Goal: Information Seeking & Learning: Learn about a topic

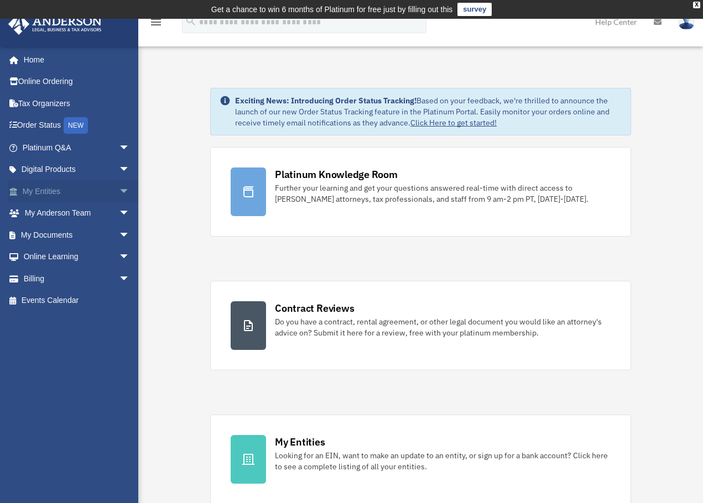
click at [79, 195] on link "My Entities arrow_drop_down" at bounding box center [77, 191] width 139 height 22
click at [119, 191] on span "arrow_drop_down" at bounding box center [130, 191] width 22 height 23
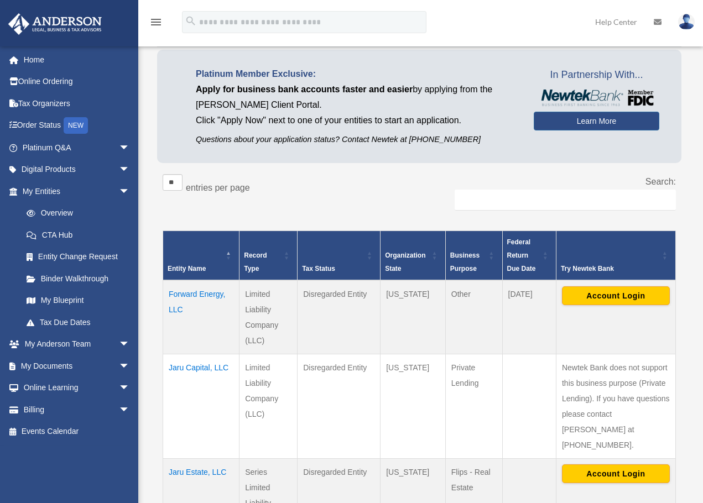
scroll to position [166, 0]
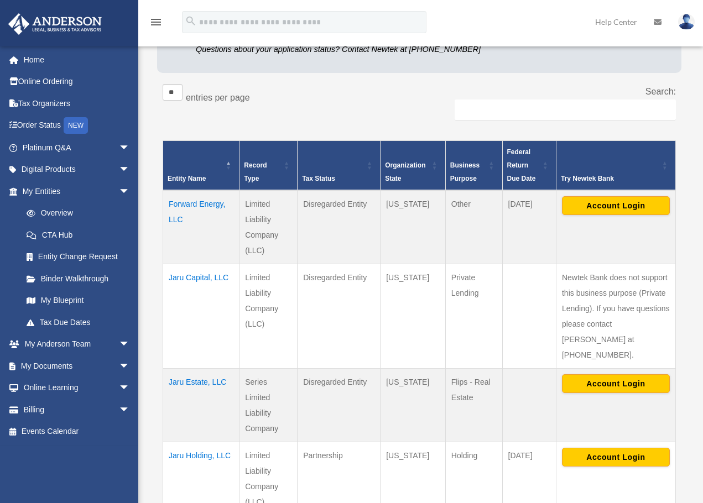
click at [204, 203] on td "Forward Energy, LLC" at bounding box center [201, 227] width 76 height 74
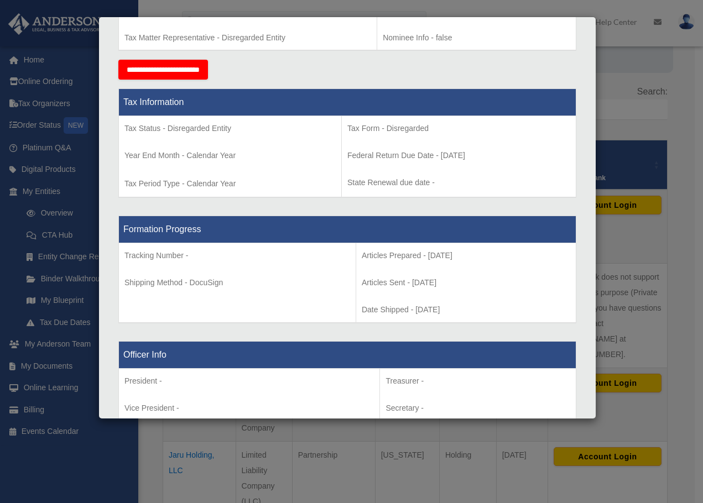
scroll to position [0, 0]
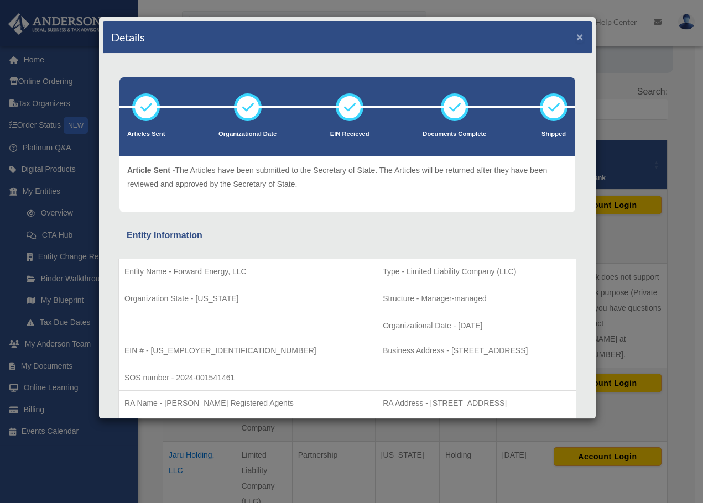
click at [576, 36] on button "×" at bounding box center [579, 37] width 7 height 12
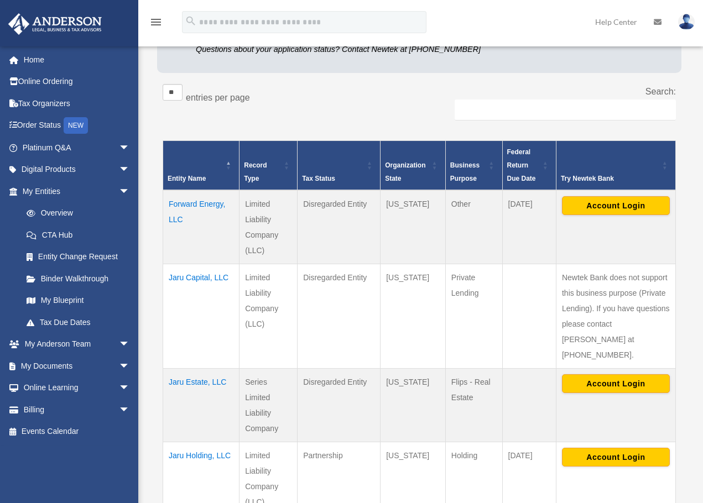
click at [187, 442] on td "Jaru Holding, LLC" at bounding box center [201, 479] width 76 height 74
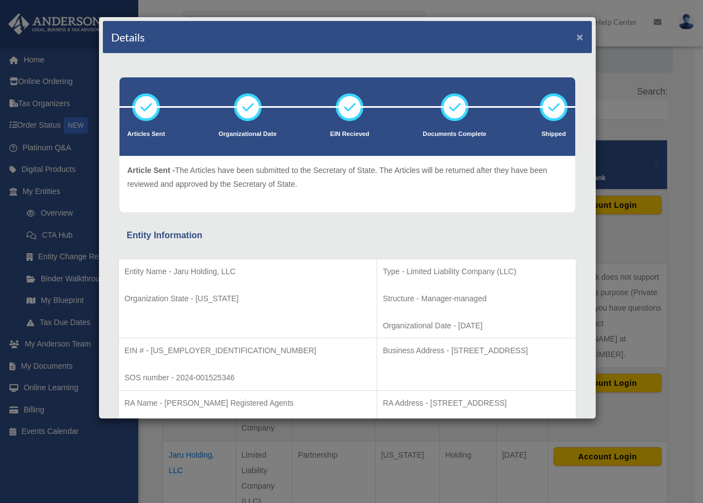
click at [576, 36] on button "×" at bounding box center [579, 37] width 7 height 12
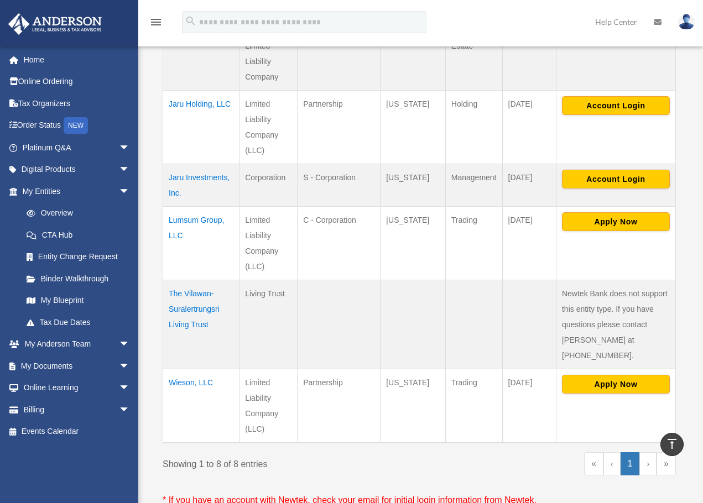
scroll to position [330, 0]
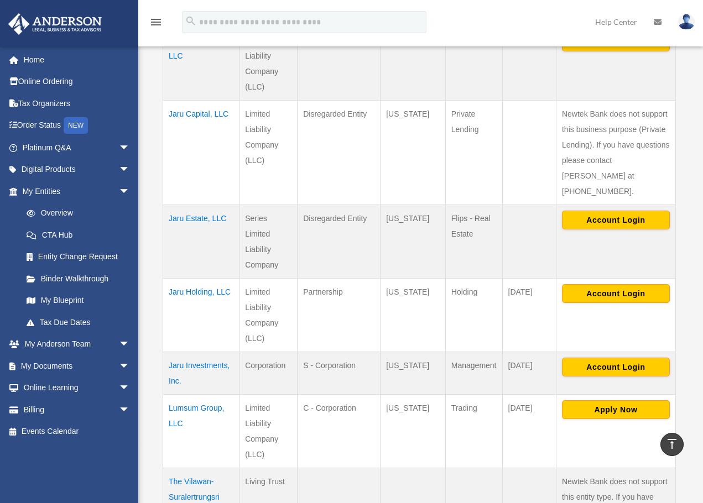
click at [199, 114] on td "Jaru Capital, LLC" at bounding box center [201, 152] width 76 height 105
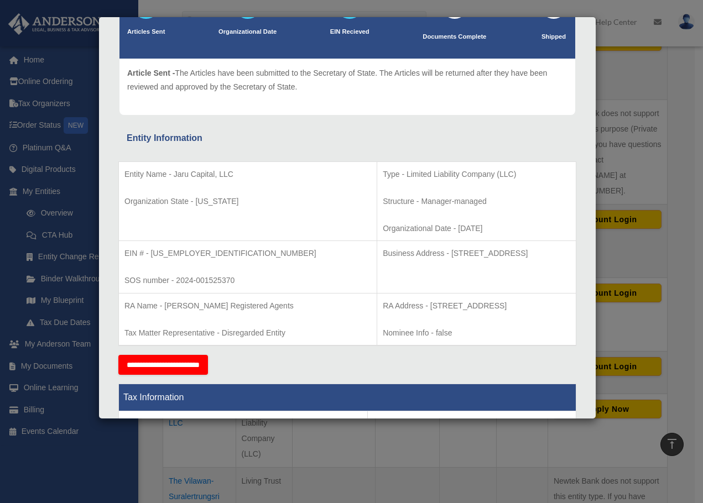
scroll to position [111, 0]
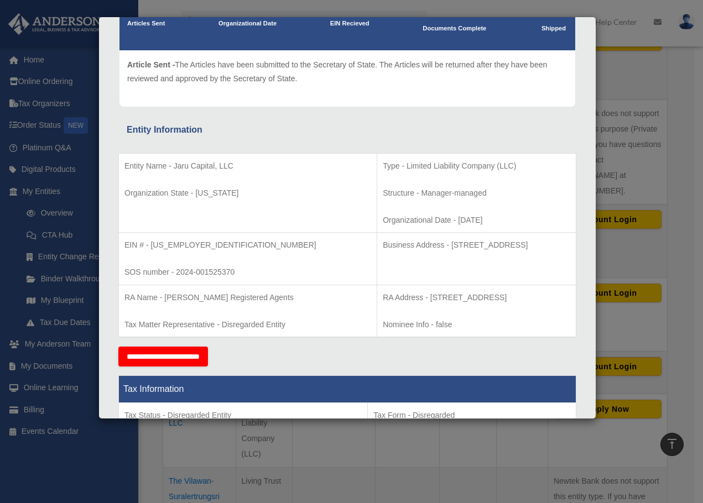
click at [383, 192] on p "Structure - Manager-managed" at bounding box center [476, 193] width 187 height 14
click at [542, 212] on td "Type - Limited Liability Company (LLC) Structure - Manager-managed Organization…" at bounding box center [476, 193] width 199 height 80
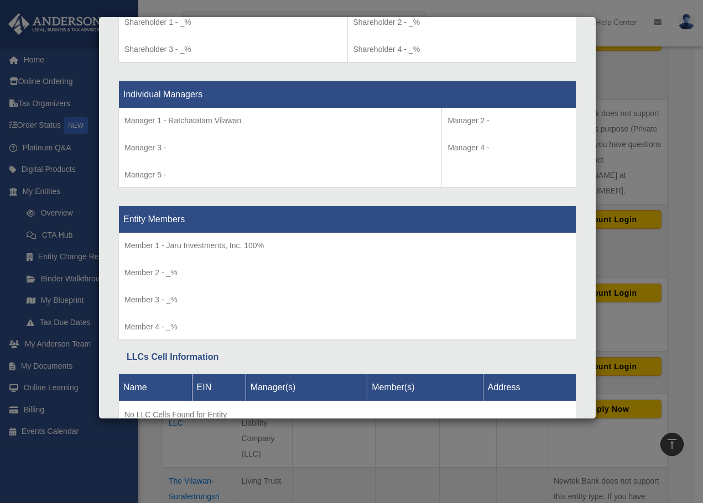
scroll to position [995, 0]
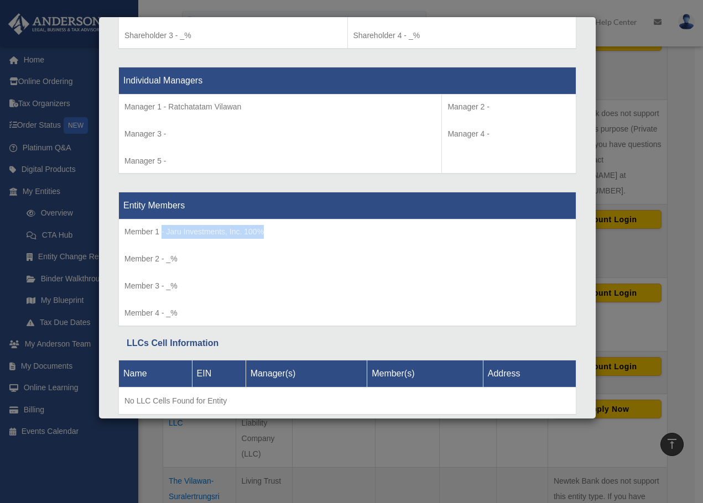
drag, startPoint x: 272, startPoint y: 232, endPoint x: 161, endPoint y: 238, distance: 110.8
click at [161, 238] on p "Member 1 - Jaru Investments, Inc. 100%" at bounding box center [347, 232] width 446 height 14
click at [332, 249] on td "Member 1 - Jaru Investments, Inc. 100% Member 2 - _% Member 3 - _%" at bounding box center [347, 273] width 457 height 107
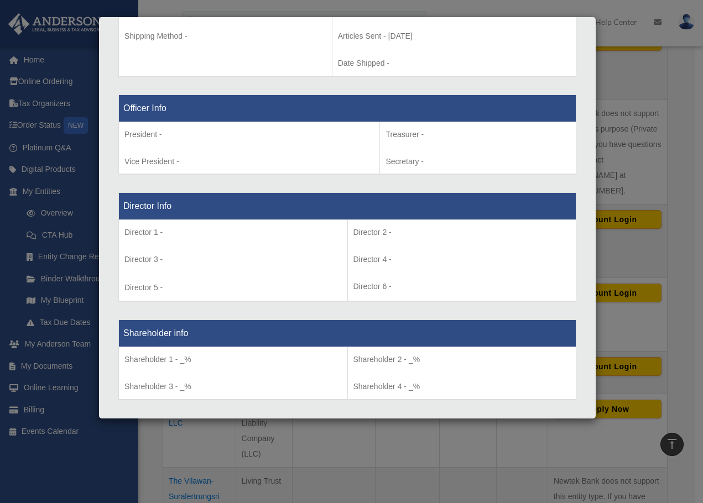
scroll to position [0, 0]
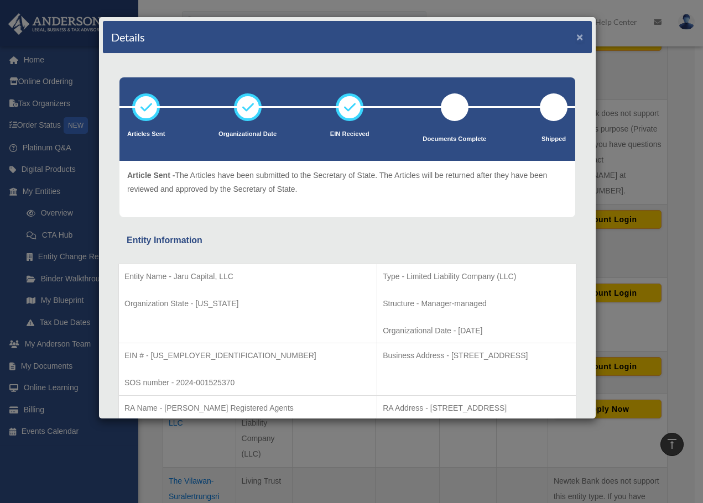
click at [576, 34] on button "×" at bounding box center [579, 37] width 7 height 12
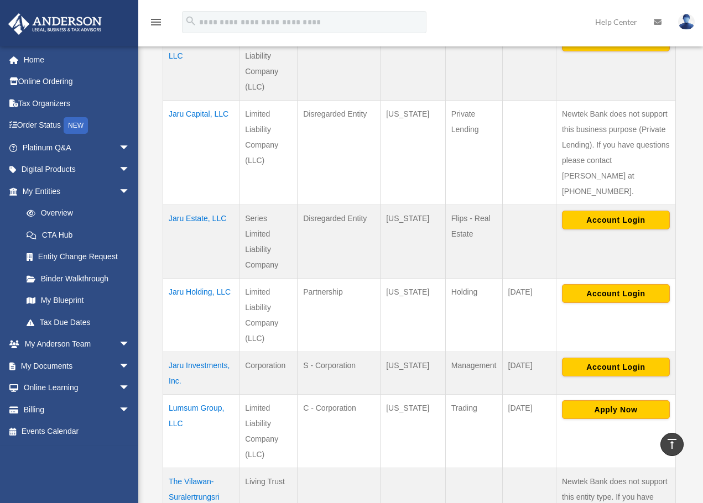
click at [193, 205] on td "Jaru Estate, LLC" at bounding box center [201, 242] width 76 height 74
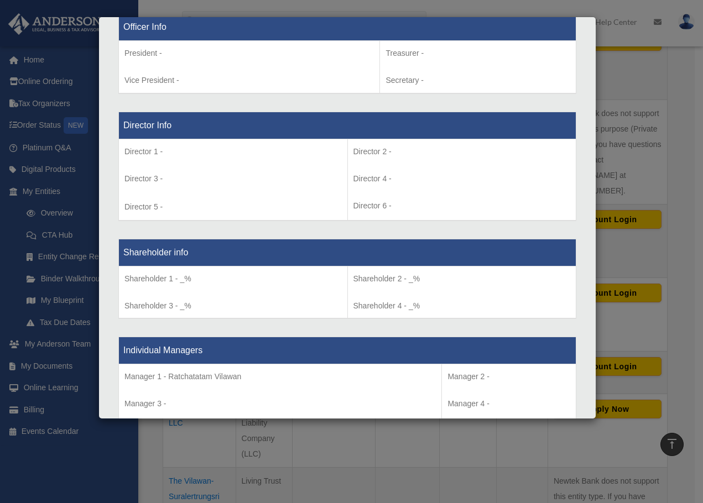
scroll to position [885, 0]
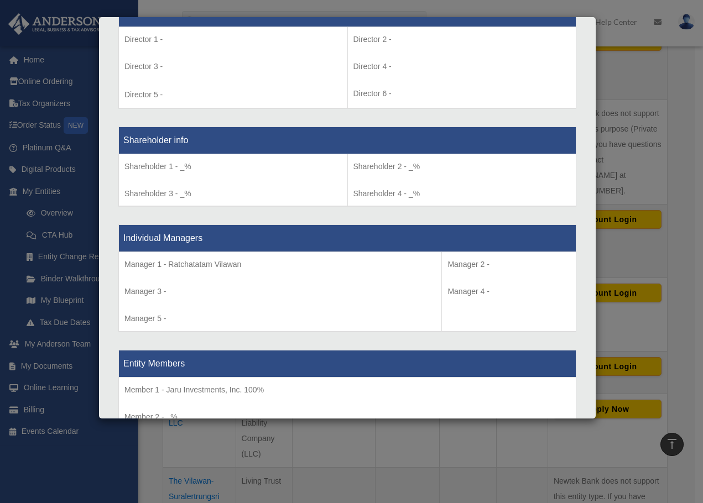
click at [202, 393] on p "Member 1 - Jaru Investments, Inc. 100%" at bounding box center [347, 390] width 446 height 14
drag, startPoint x: 278, startPoint y: 391, endPoint x: 122, endPoint y: 395, distance: 156.0
click at [122, 395] on td "Member 1 - Jaru Investments, Inc. 100% Member 2 - _% Member 3 - _%" at bounding box center [347, 430] width 457 height 107
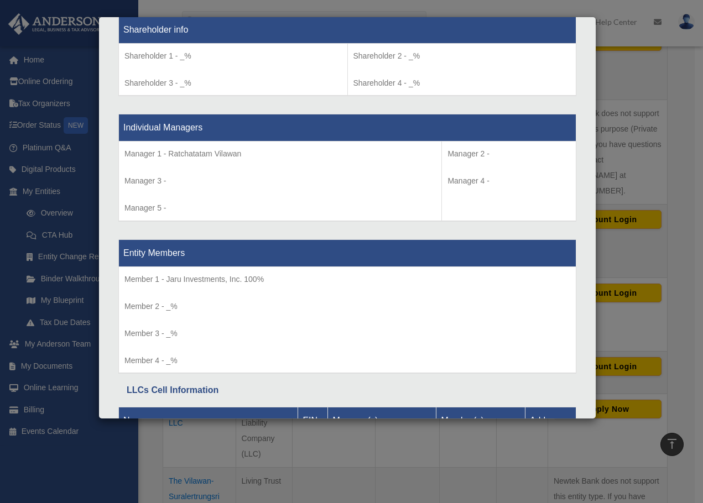
click at [544, 286] on td "Member 1 - Jaru Investments, Inc. 100% Member 2 - _% Member 3 - _%" at bounding box center [347, 320] width 457 height 107
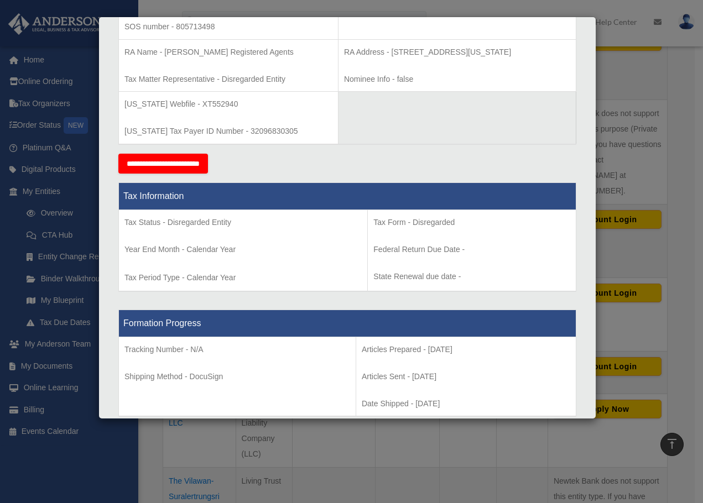
scroll to position [0, 0]
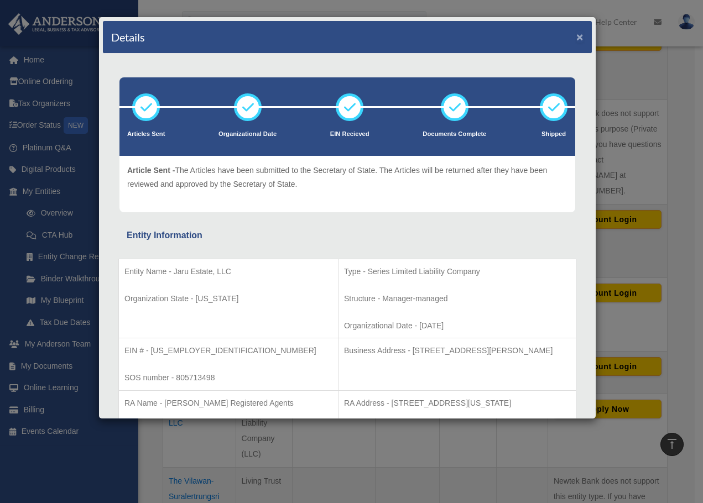
click at [576, 35] on button "×" at bounding box center [579, 37] width 7 height 12
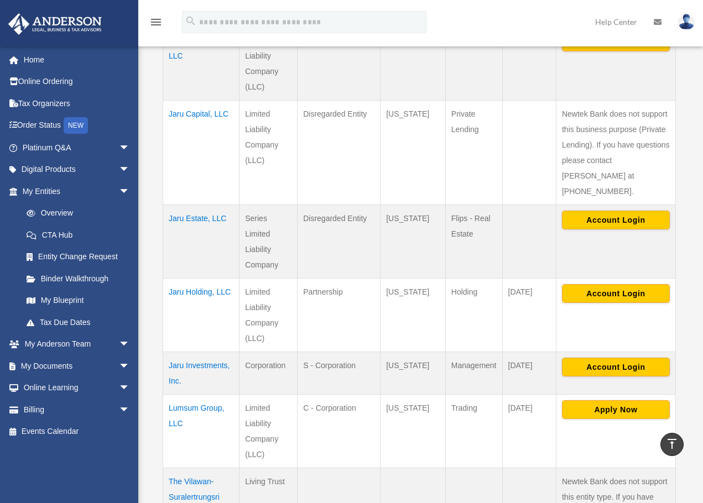
click at [204, 278] on td "Jaru Holding, LLC" at bounding box center [201, 315] width 76 height 74
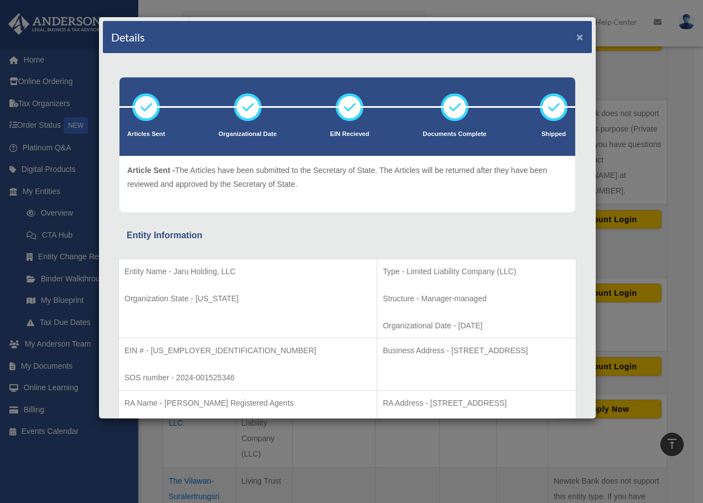
click at [576, 39] on button "×" at bounding box center [579, 37] width 7 height 12
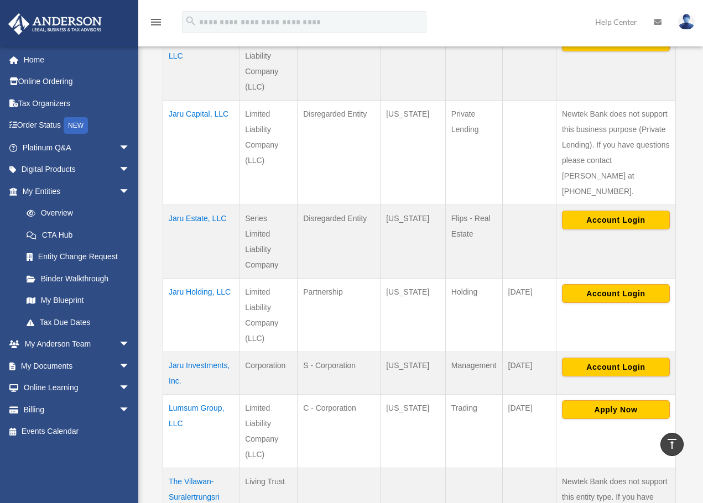
click at [182, 352] on td "Jaru Investments, Inc." at bounding box center [201, 373] width 76 height 43
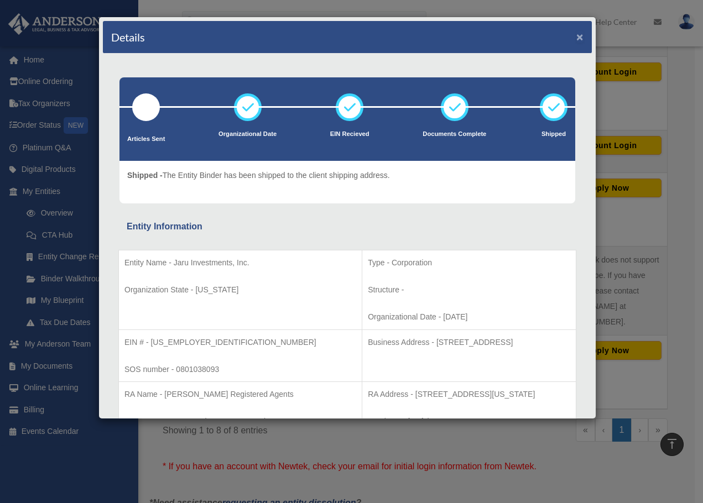
click at [576, 39] on button "×" at bounding box center [579, 37] width 7 height 12
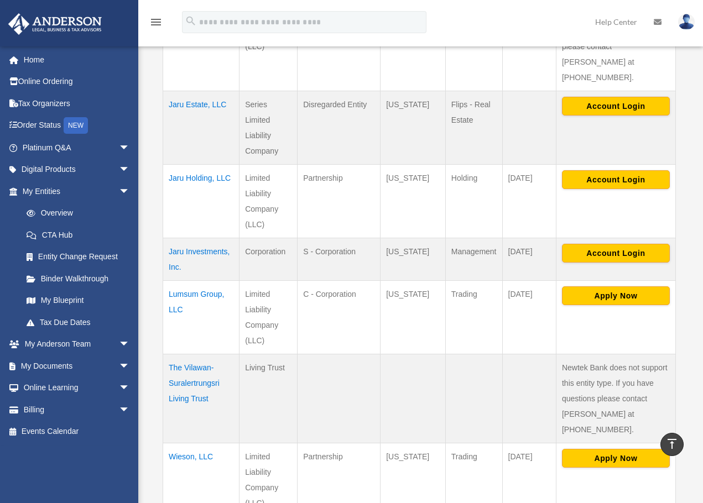
scroll to position [440, 0]
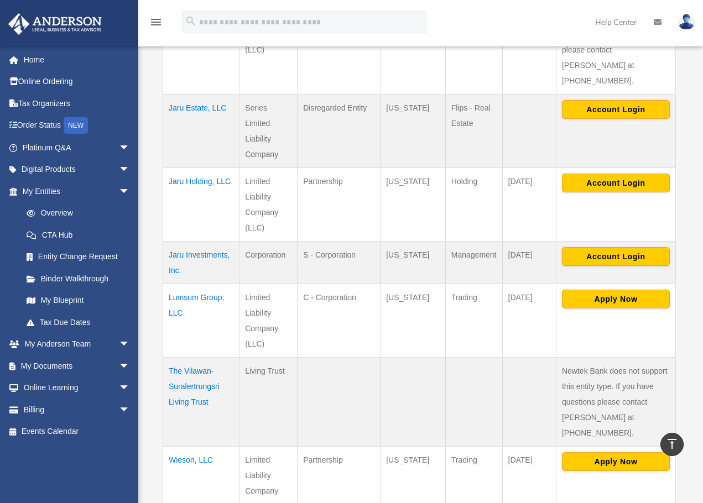
click at [201, 168] on td "Jaru Holding, LLC" at bounding box center [201, 205] width 76 height 74
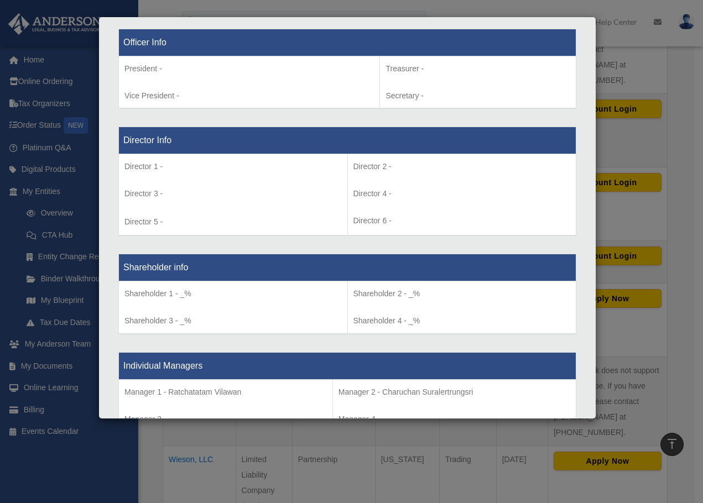
scroll to position [4, 0]
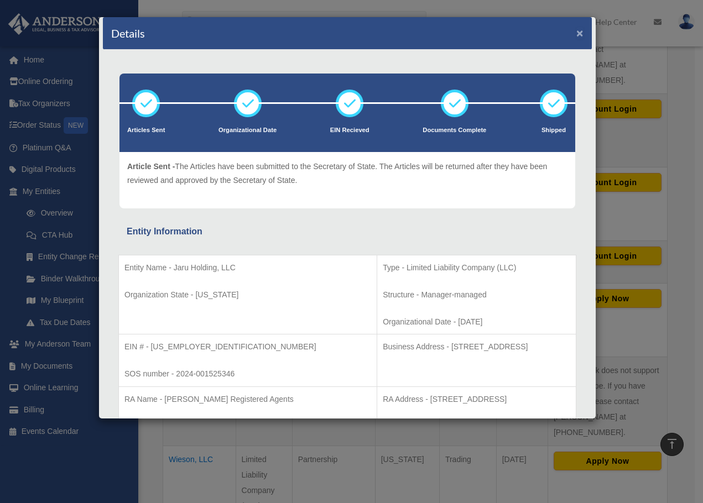
drag, startPoint x: 572, startPoint y: 31, endPoint x: 598, endPoint y: 31, distance: 25.4
click at [598, 31] on div "Details × Articles Sent Organizational Date" at bounding box center [351, 251] width 703 height 503
click at [576, 30] on button "×" at bounding box center [579, 33] width 7 height 12
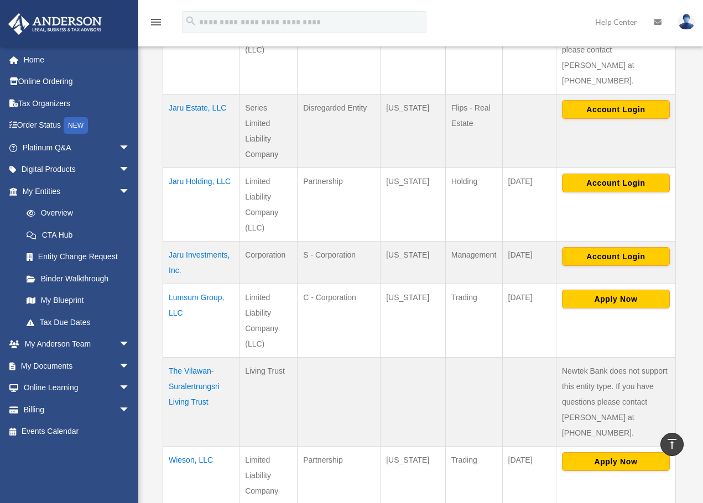
click at [189, 368] on td "The Vilawan-Suralertrungsri Living Trust" at bounding box center [201, 401] width 76 height 89
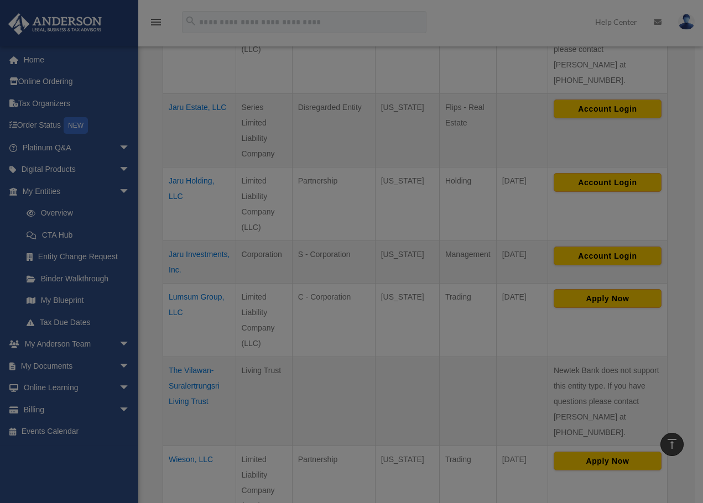
scroll to position [0, 0]
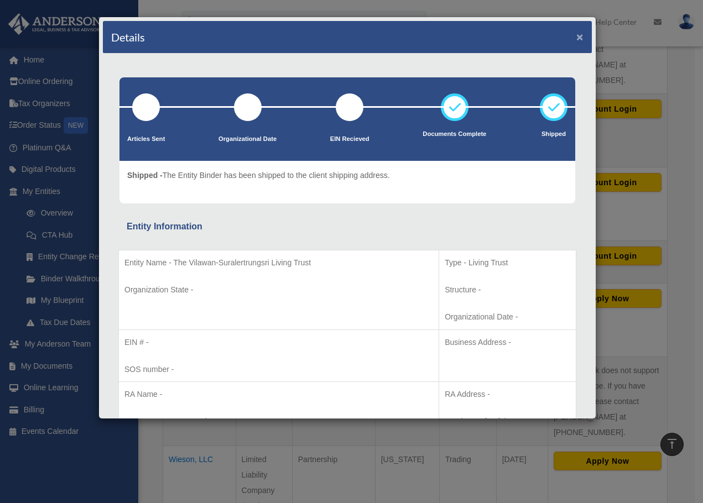
click at [576, 36] on button "×" at bounding box center [579, 37] width 7 height 12
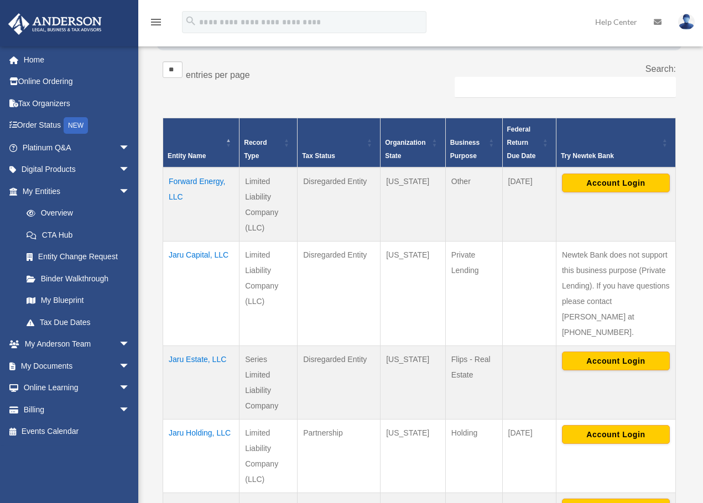
scroll to position [221, 0]
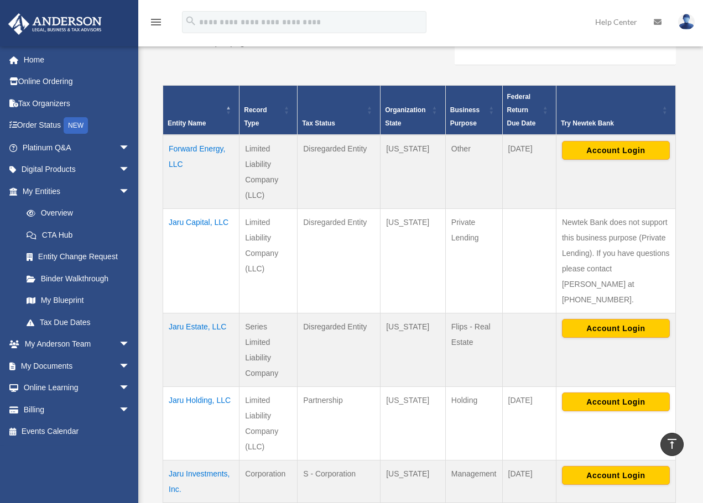
click at [200, 313] on td "Jaru Estate, LLC" at bounding box center [201, 350] width 76 height 74
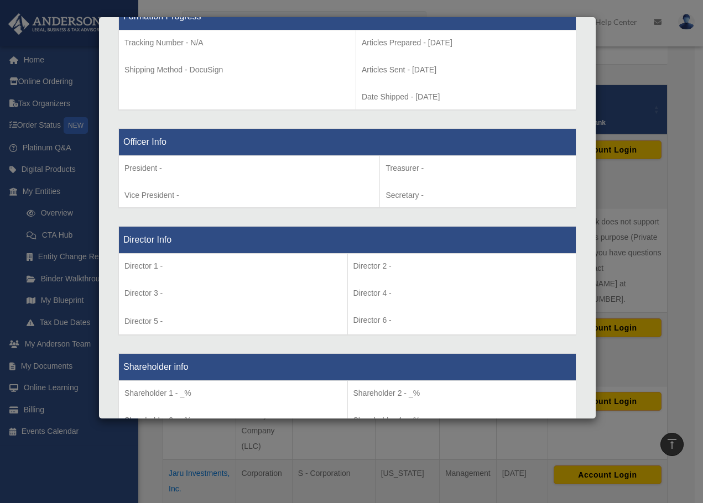
scroll to position [0, 0]
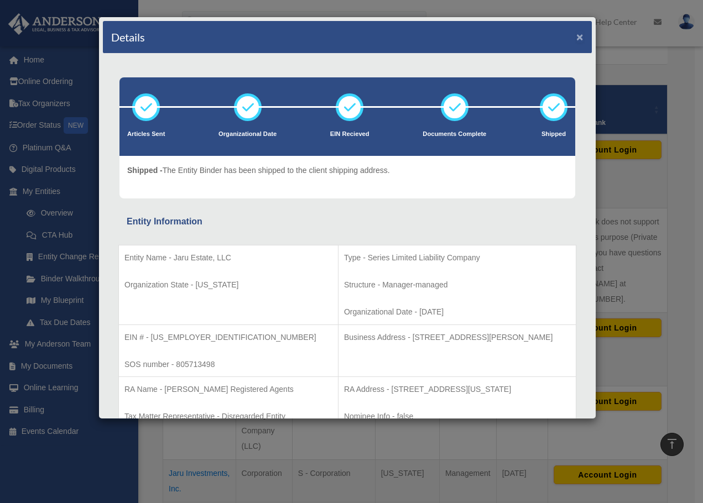
click at [576, 36] on button "×" at bounding box center [579, 37] width 7 height 12
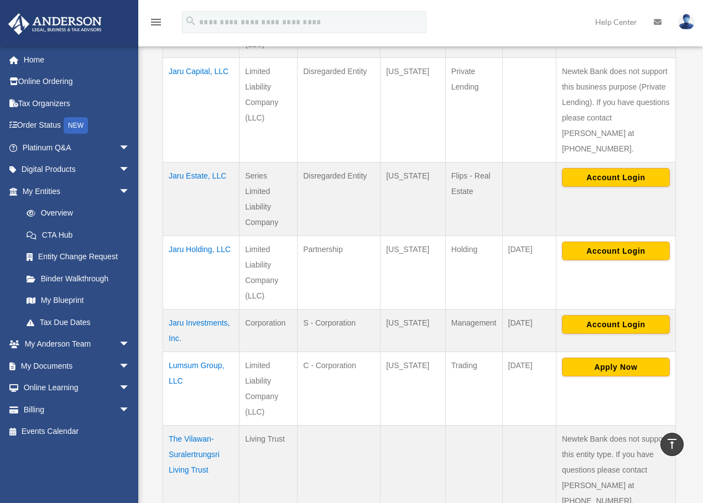
scroll to position [387, 0]
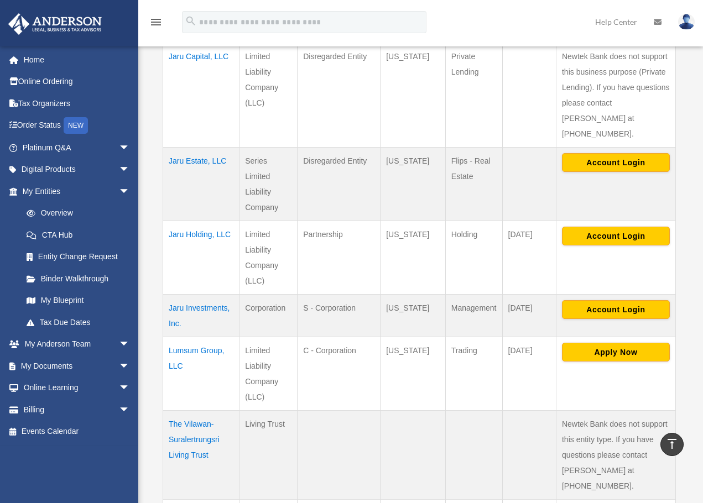
click at [193, 221] on td "Jaru Holding, LLC" at bounding box center [201, 258] width 76 height 74
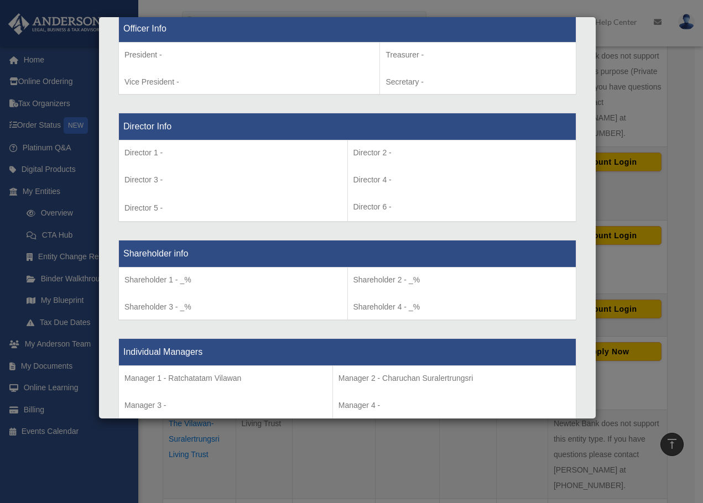
scroll to position [885, 0]
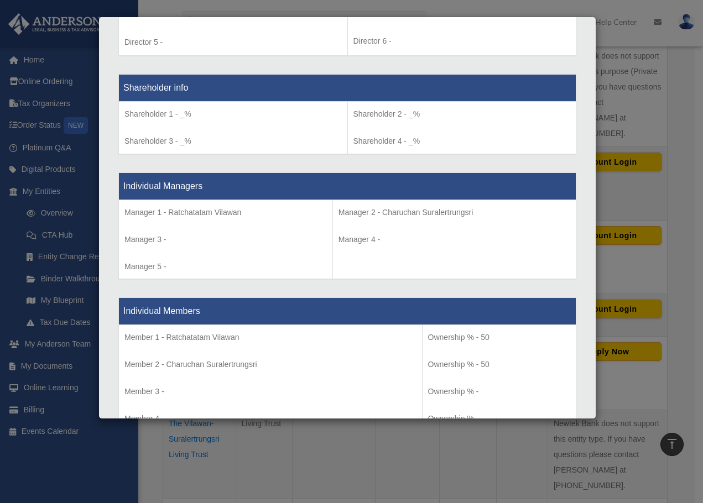
click at [434, 336] on p "Ownership % - 50" at bounding box center [499, 338] width 142 height 14
click at [438, 361] on p "Ownership % - 50" at bounding box center [499, 365] width 142 height 14
click at [438, 334] on p "Ownership % - 50" at bounding box center [499, 338] width 142 height 14
click at [445, 366] on p "Ownership % - 50" at bounding box center [499, 365] width 142 height 14
click at [440, 335] on p "Ownership % - 50" at bounding box center [499, 338] width 142 height 14
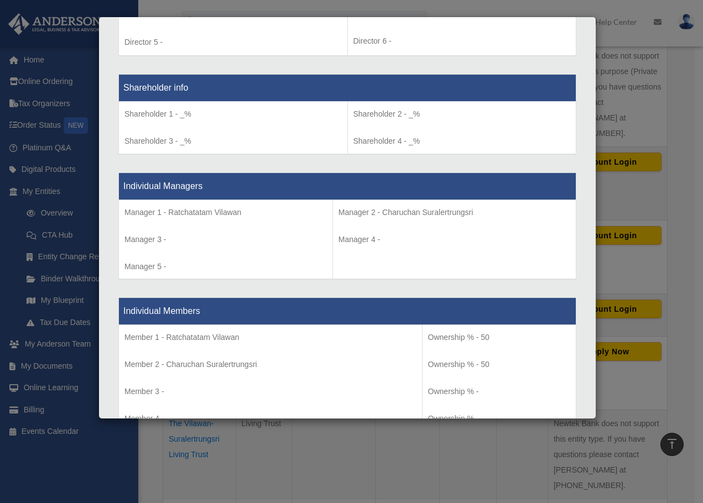
click at [441, 366] on p "Ownership % - 50" at bounding box center [499, 365] width 142 height 14
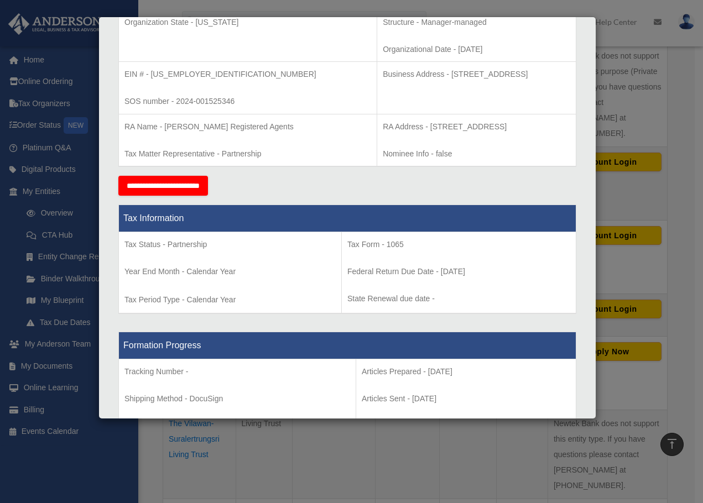
scroll to position [0, 0]
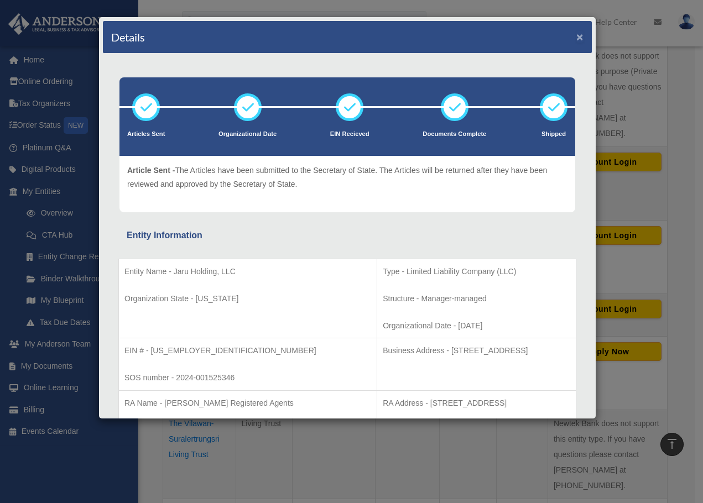
click at [576, 36] on button "×" at bounding box center [579, 37] width 7 height 12
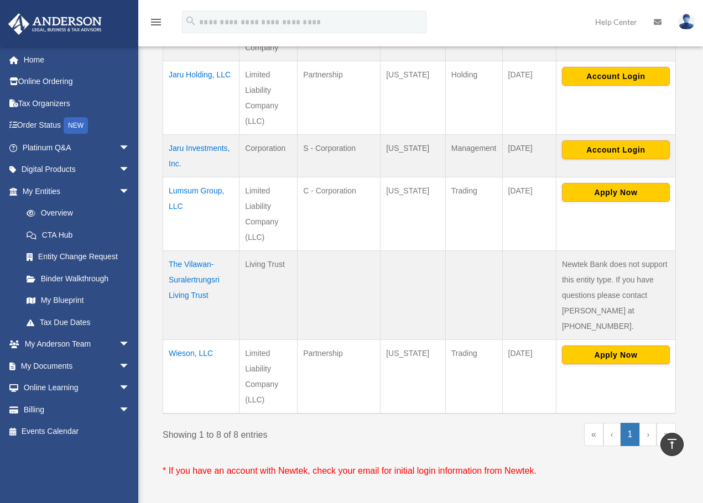
scroll to position [553, 0]
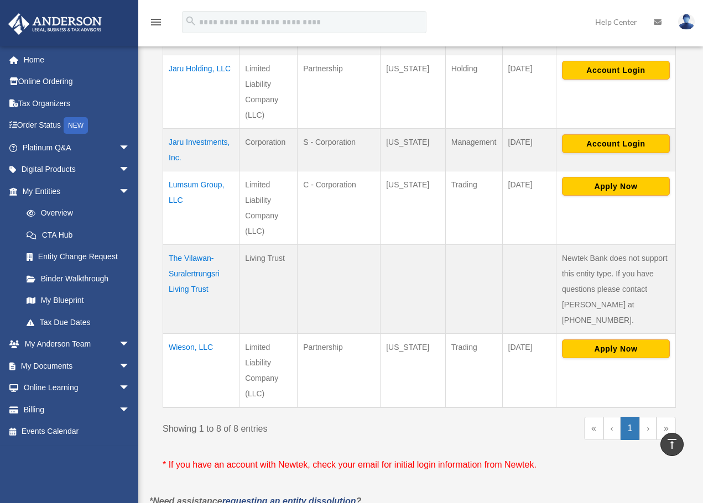
click at [186, 333] on td "Wieson, LLC" at bounding box center [201, 370] width 76 height 74
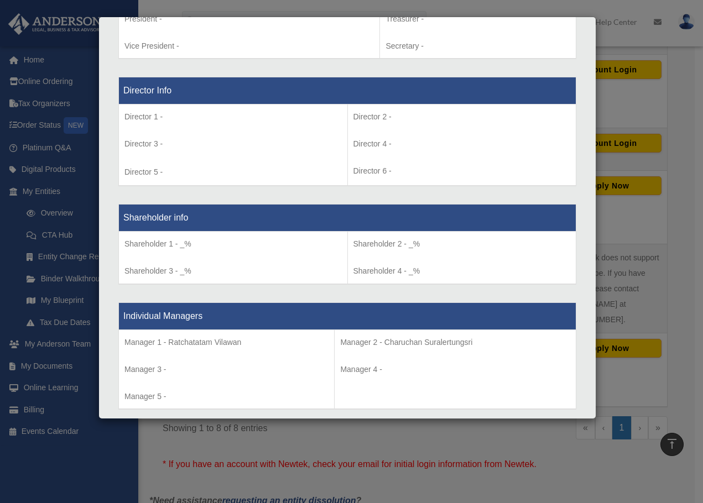
scroll to position [0, 0]
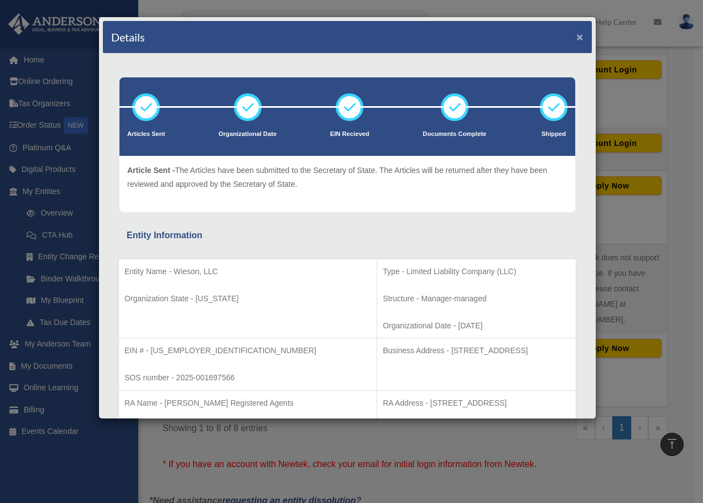
click at [576, 38] on button "×" at bounding box center [579, 37] width 7 height 12
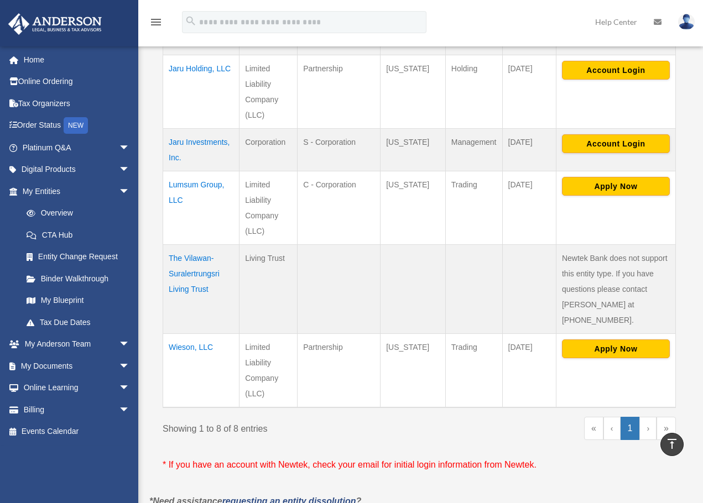
click at [199, 173] on td "Lumsum Group, LLC" at bounding box center [201, 208] width 76 height 74
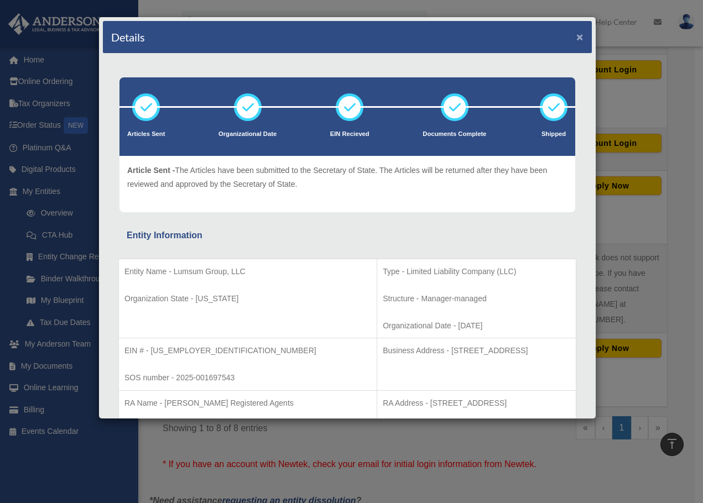
click at [576, 38] on button "×" at bounding box center [579, 37] width 7 height 12
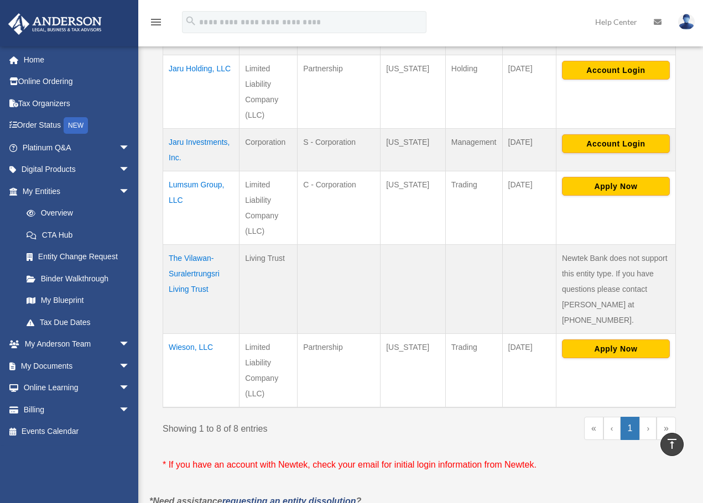
click at [192, 257] on td "The Vilawan-Suralertrungsri Living Trust" at bounding box center [201, 288] width 76 height 89
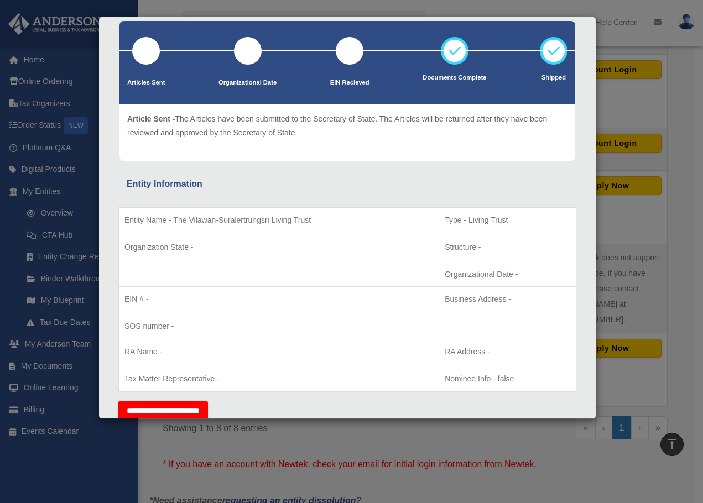
scroll to position [55, 0]
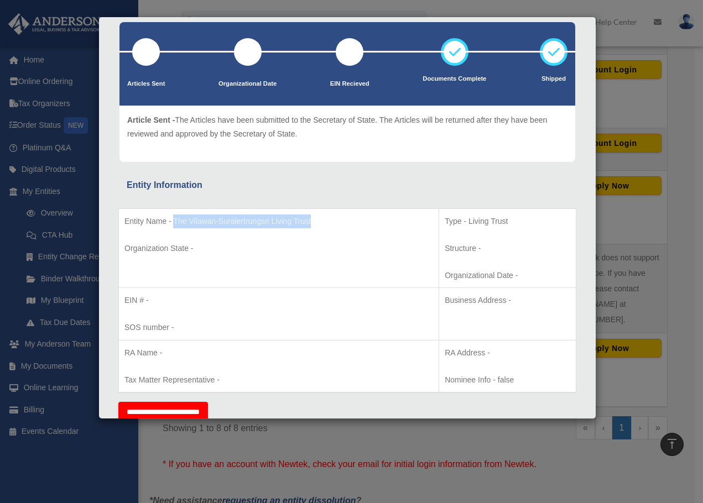
drag, startPoint x: 174, startPoint y: 222, endPoint x: 315, endPoint y: 218, distance: 140.5
click at [315, 218] on p "Entity Name - The Vilawan-Suralertrungsri Living Trust" at bounding box center [278, 222] width 309 height 14
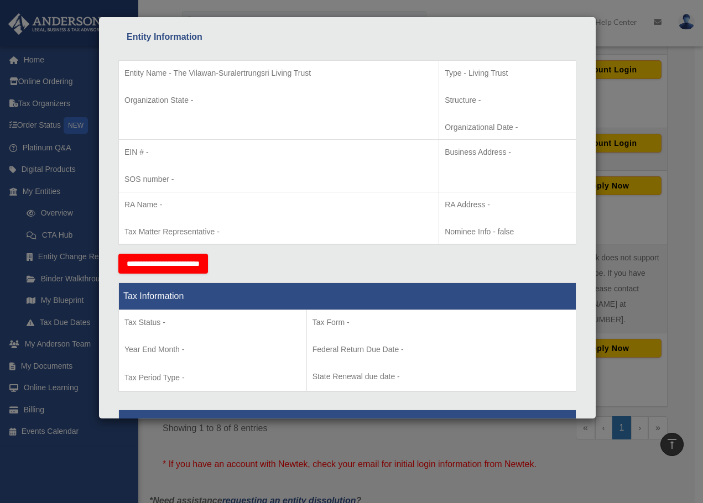
scroll to position [0, 0]
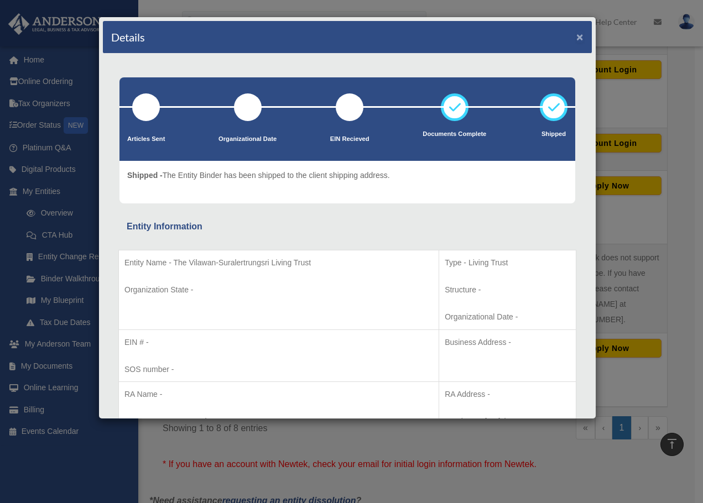
click at [576, 35] on button "×" at bounding box center [579, 37] width 7 height 12
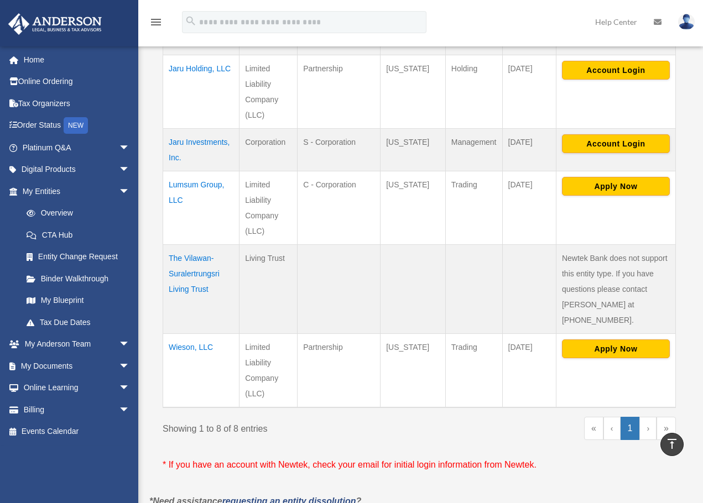
click at [196, 128] on td "Jaru Investments, Inc." at bounding box center [201, 149] width 76 height 43
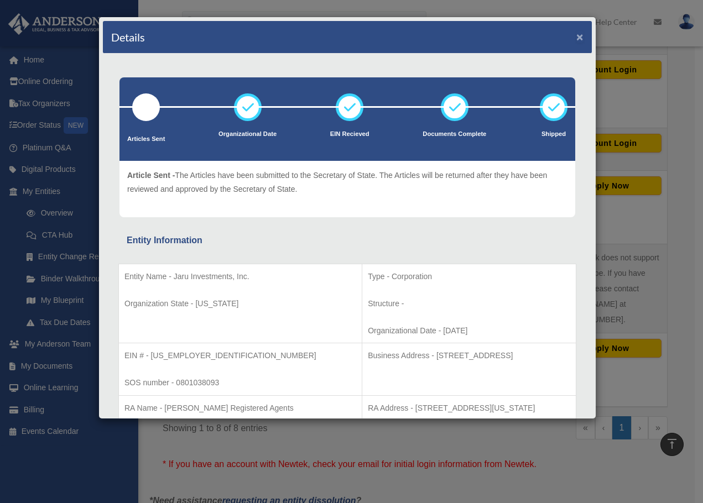
click at [576, 39] on button "×" at bounding box center [579, 37] width 7 height 12
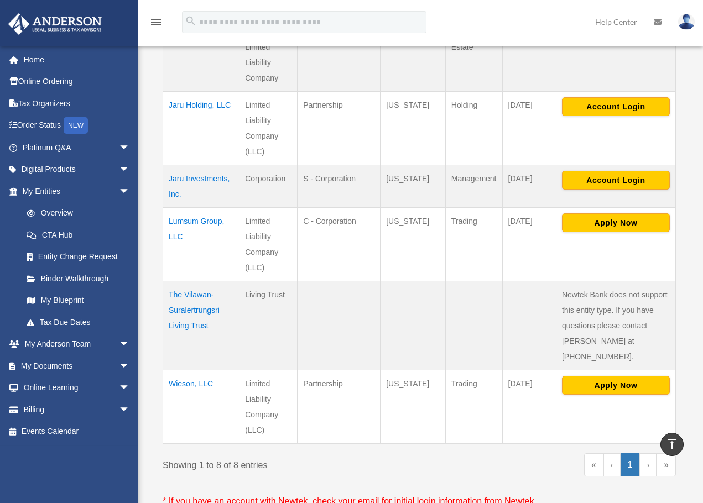
scroll to position [442, 0]
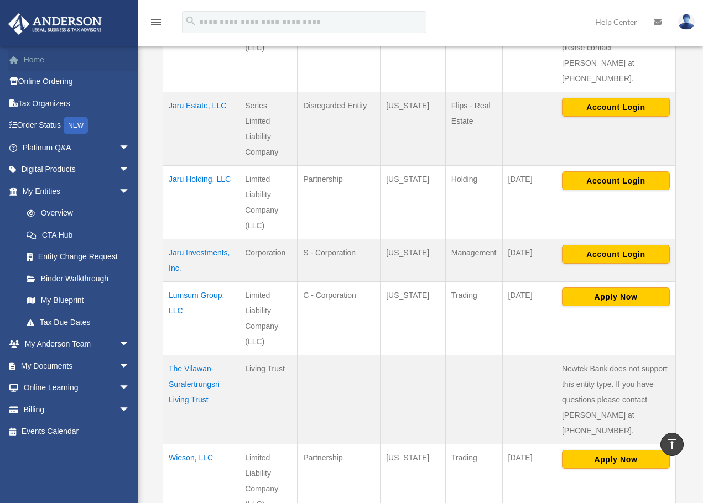
click at [41, 60] on link "Home" at bounding box center [77, 60] width 139 height 22
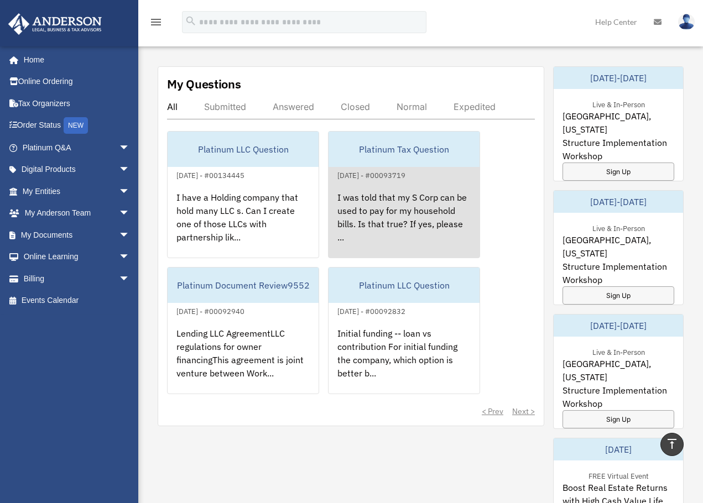
scroll to position [608, 0]
